Goal: Information Seeking & Learning: Understand process/instructions

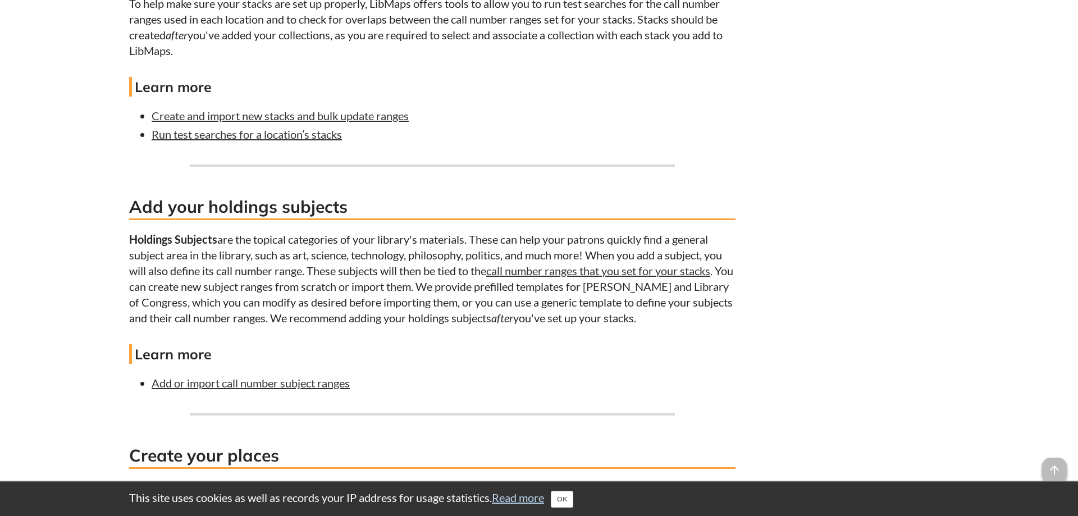
scroll to position [2577, 0]
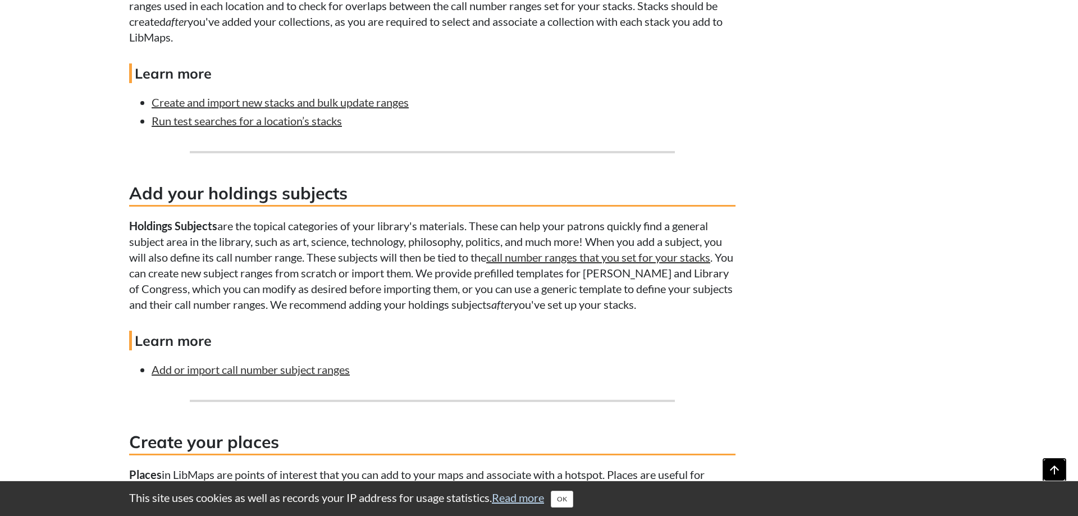
click at [1050, 468] on span "arrow_upward" at bounding box center [1054, 470] width 25 height 25
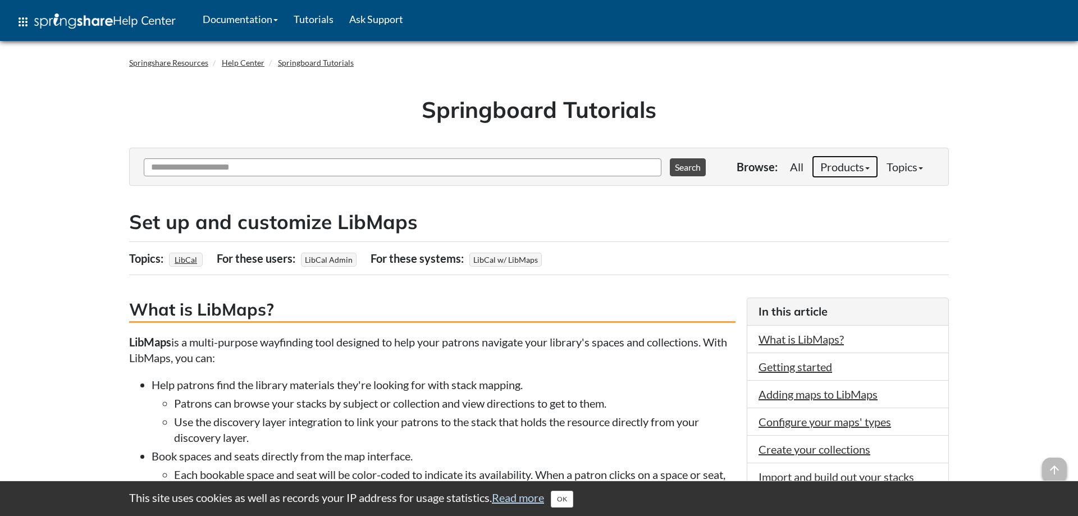
click at [844, 170] on link "Products" at bounding box center [845, 167] width 66 height 22
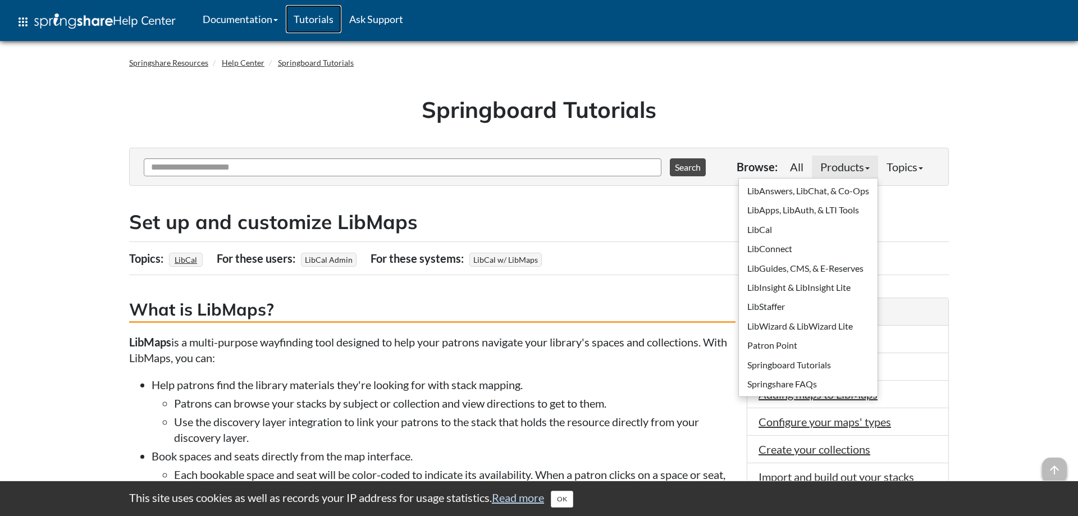
click at [320, 24] on link "Tutorials" at bounding box center [314, 19] width 56 height 28
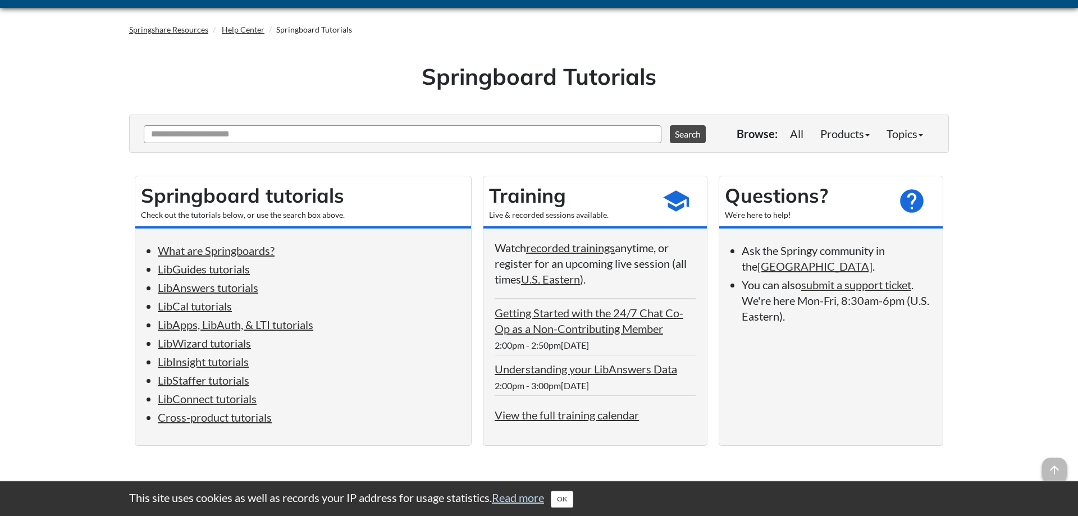
scroll to position [115, 0]
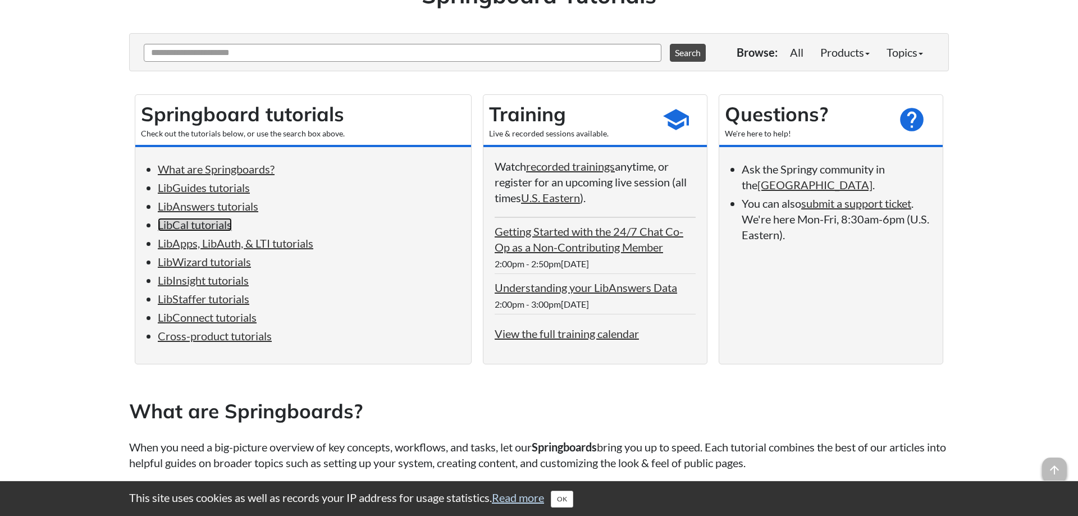
click at [226, 231] on link "LibCal tutorials" at bounding box center [195, 224] width 74 height 13
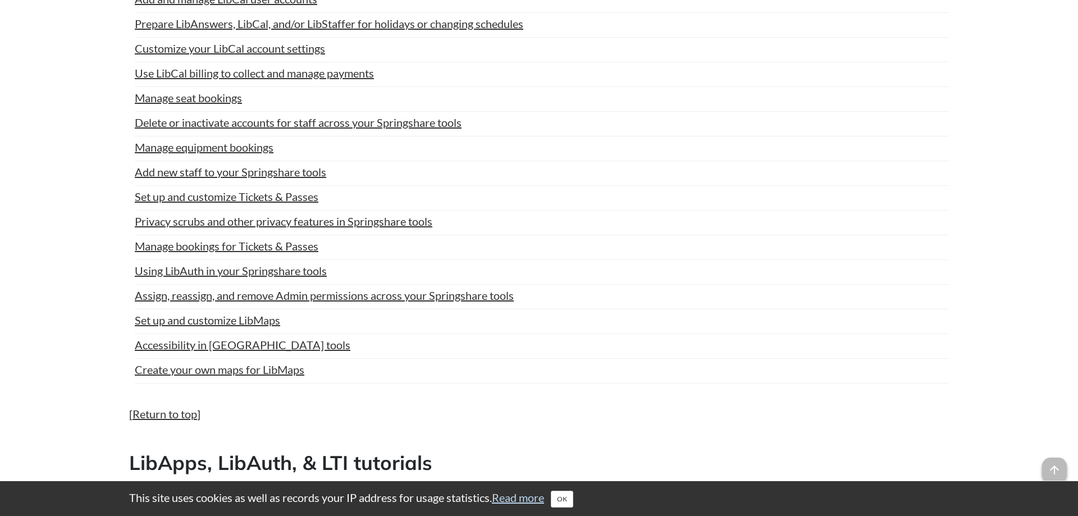
scroll to position [2729, 0]
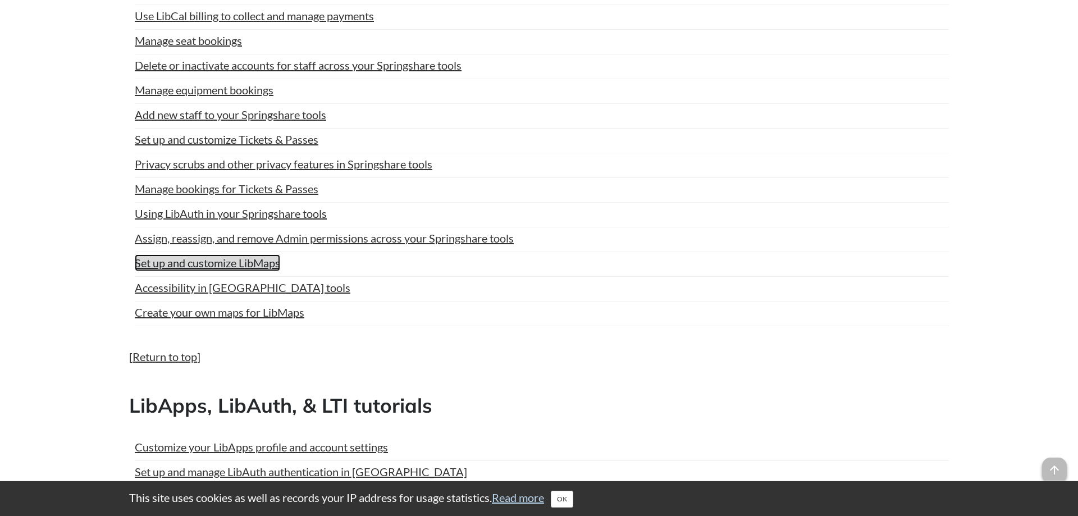
click at [195, 271] on link "Set up and customize LibMaps" at bounding box center [207, 262] width 145 height 17
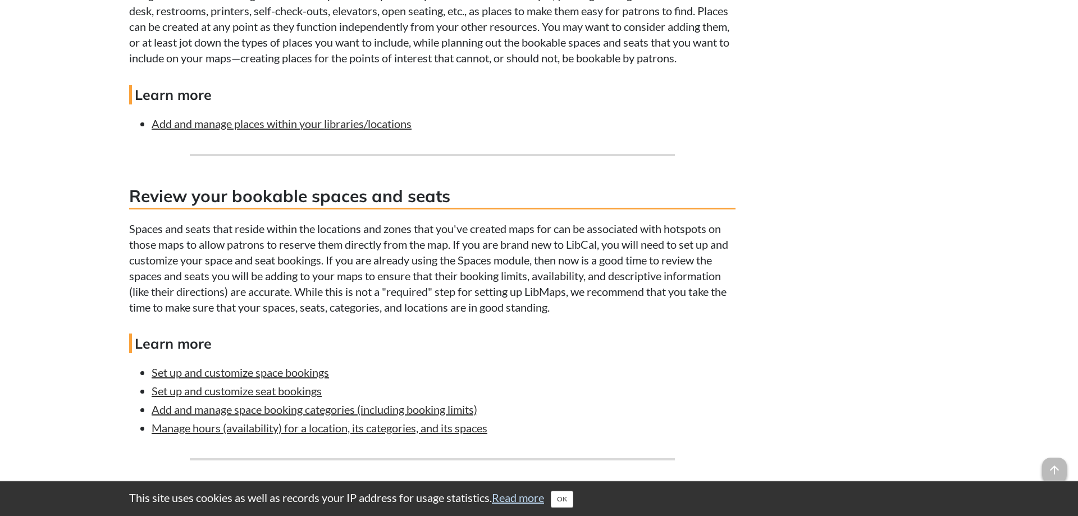
scroll to position [3093, 0]
